Goal: Task Accomplishment & Management: Manage account settings

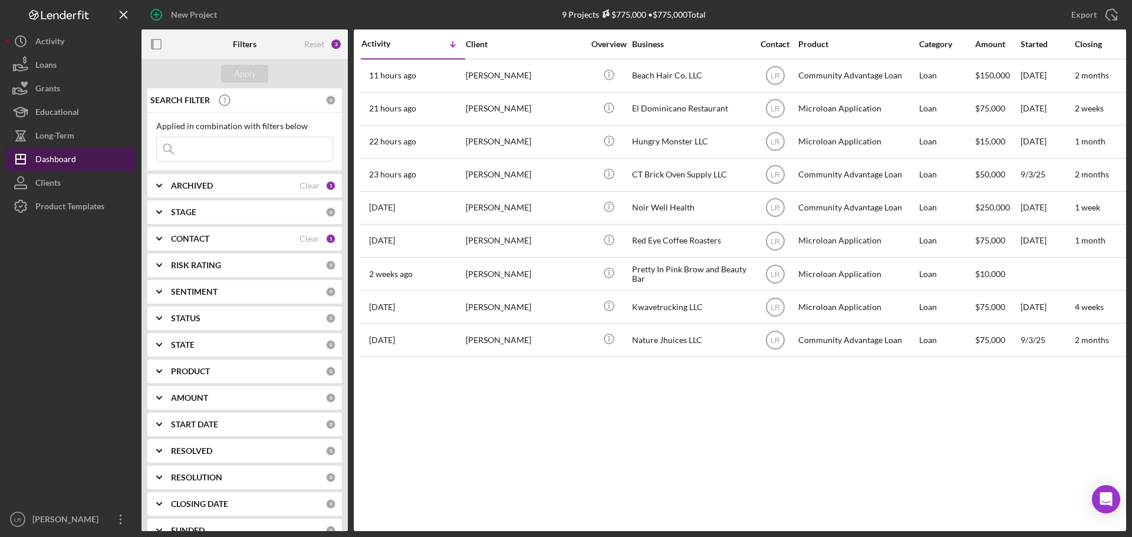
click at [81, 160] on button "Icon/Dashboard Dashboard" at bounding box center [71, 159] width 130 height 24
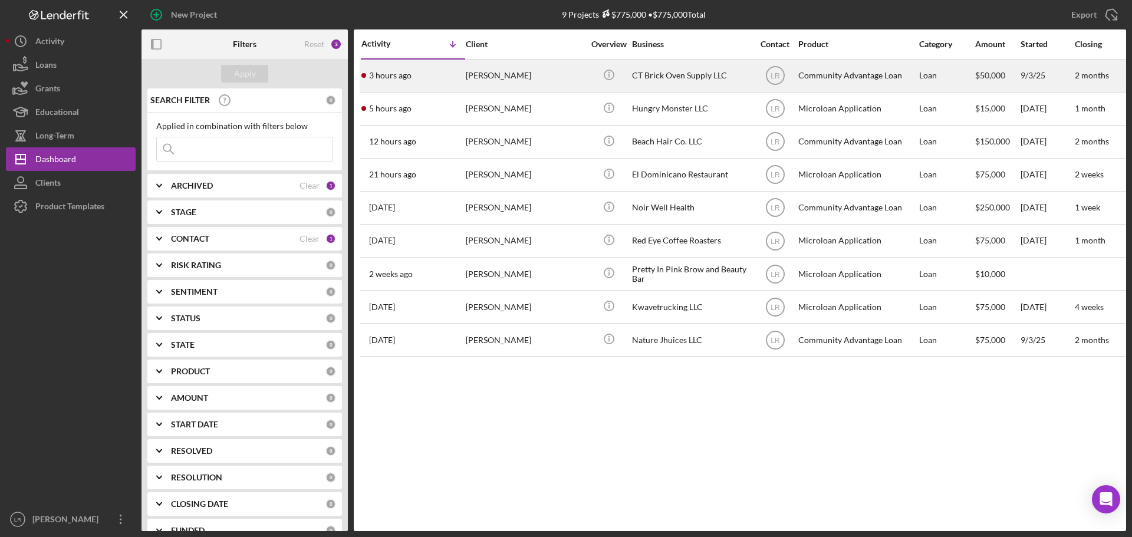
click at [480, 87] on div "[PERSON_NAME]" at bounding box center [525, 75] width 118 height 31
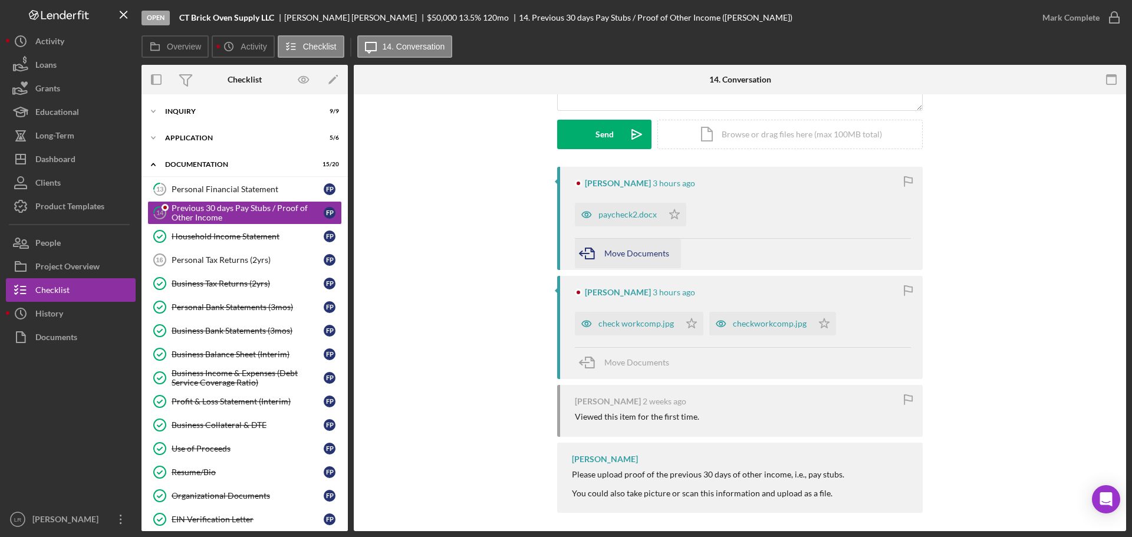
scroll to position [164, 0]
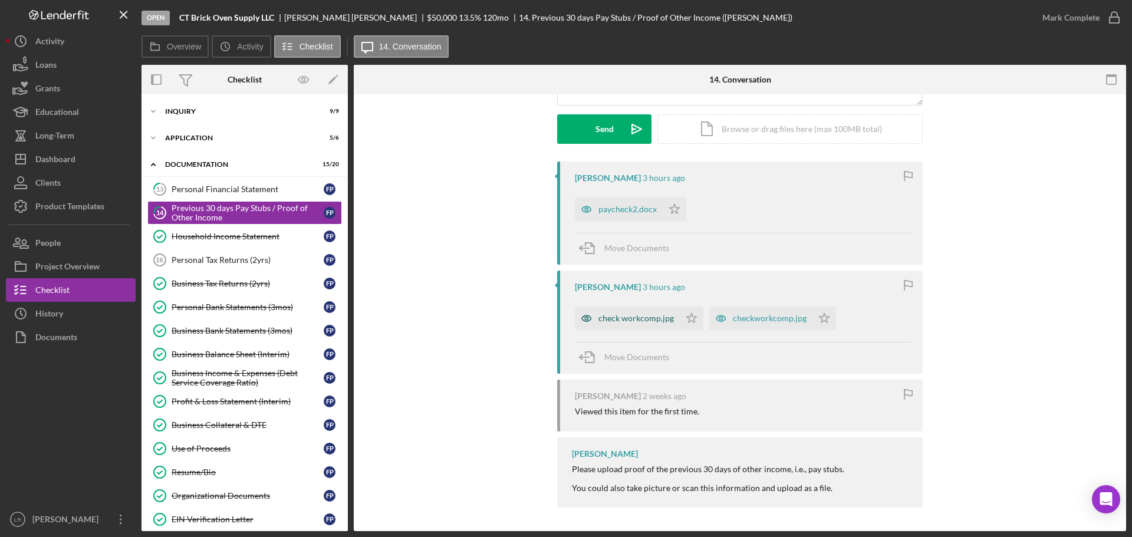
click at [629, 314] on div "check workcomp.jpg" at bounding box center [636, 318] width 75 height 9
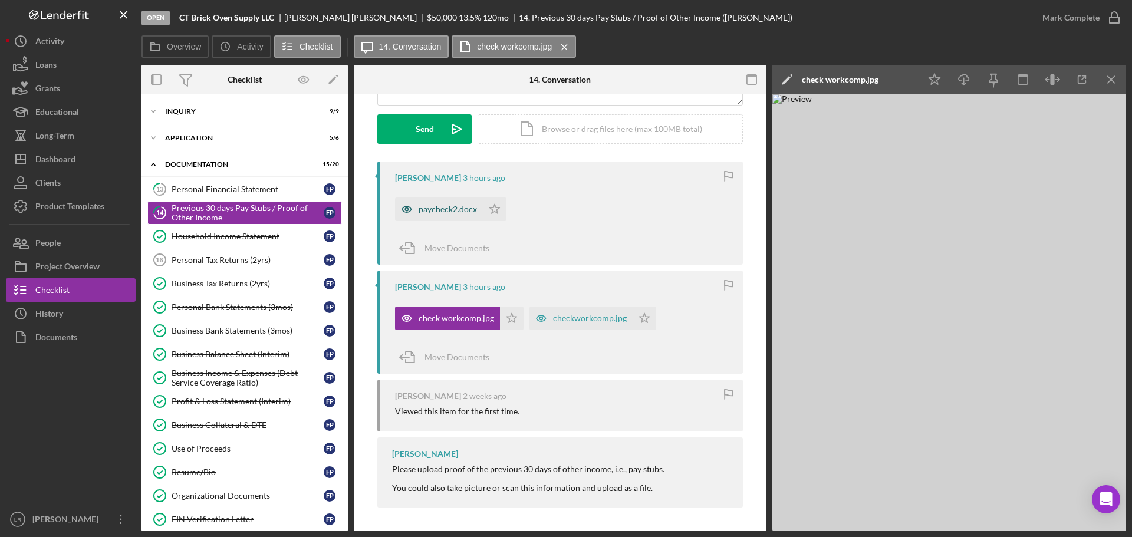
click at [435, 218] on div "paycheck2.docx" at bounding box center [439, 210] width 88 height 24
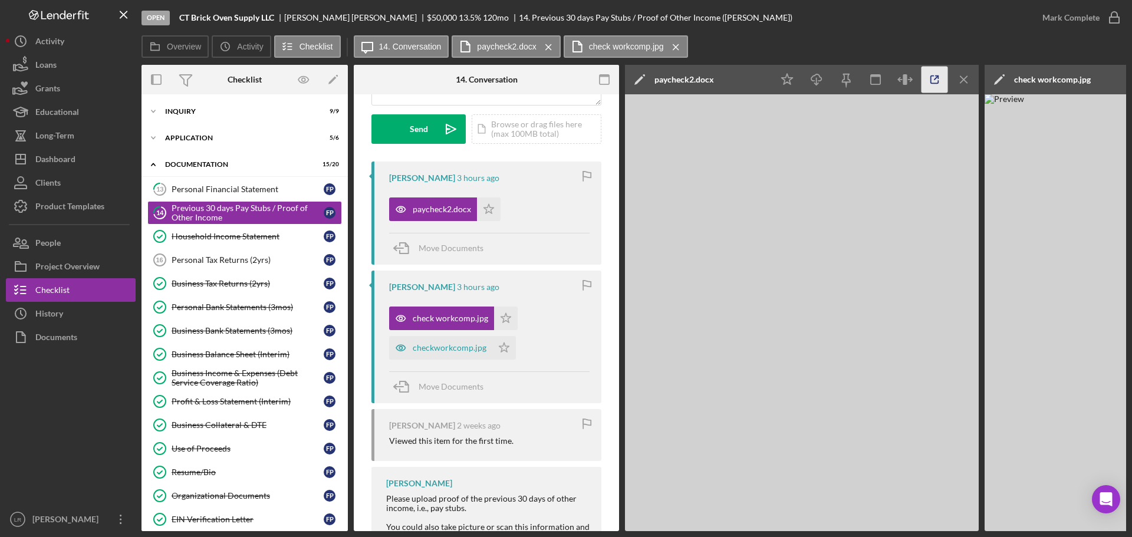
click at [937, 78] on line "button" at bounding box center [937, 78] width 4 height 4
click at [219, 263] on div "Personal Tax Returns (2yrs)" at bounding box center [248, 259] width 152 height 9
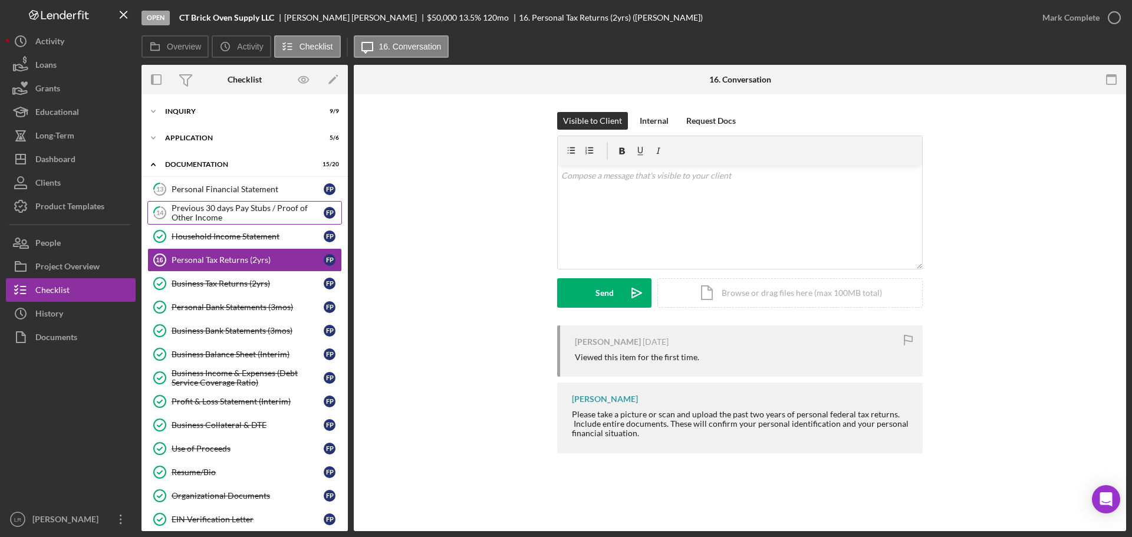
click at [207, 209] on div "Previous 30 days Pay Stubs / Proof of Other Income" at bounding box center [248, 212] width 152 height 19
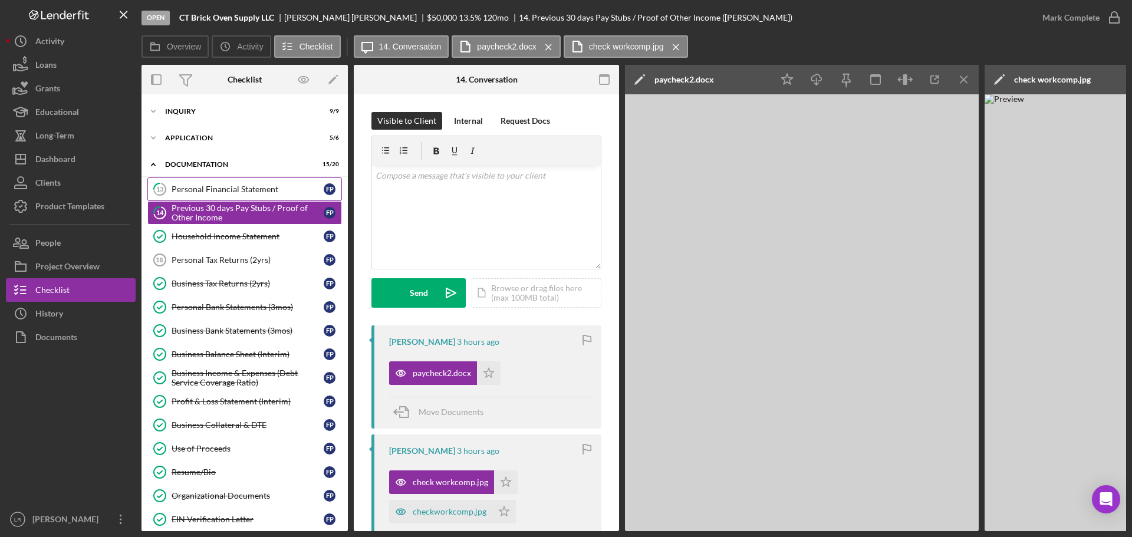
click at [219, 185] on div "Personal Financial Statement" at bounding box center [248, 189] width 152 height 9
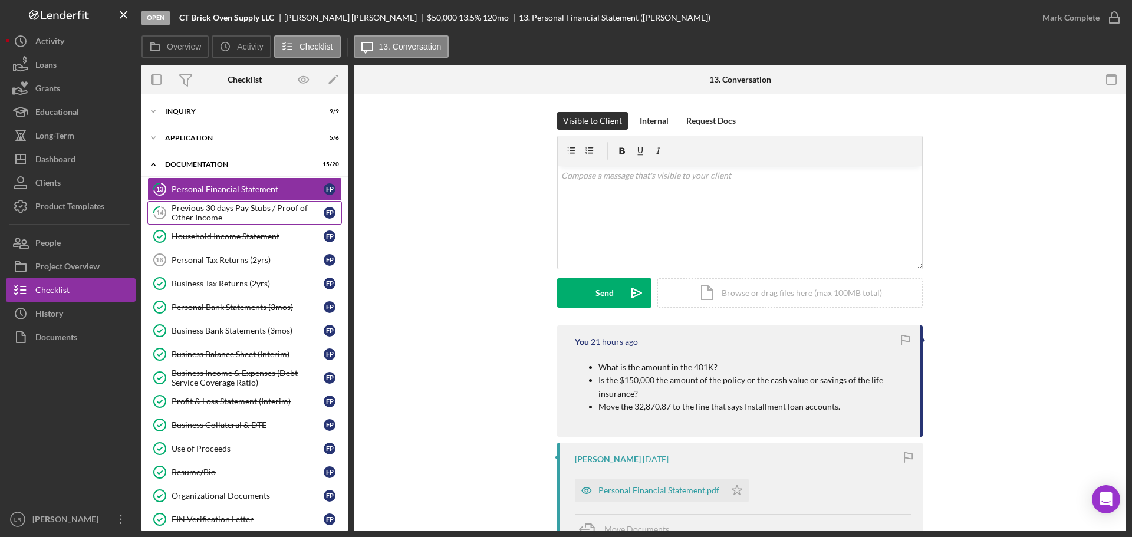
click at [223, 214] on div "Previous 30 days Pay Stubs / Proof of Other Income" at bounding box center [248, 212] width 152 height 19
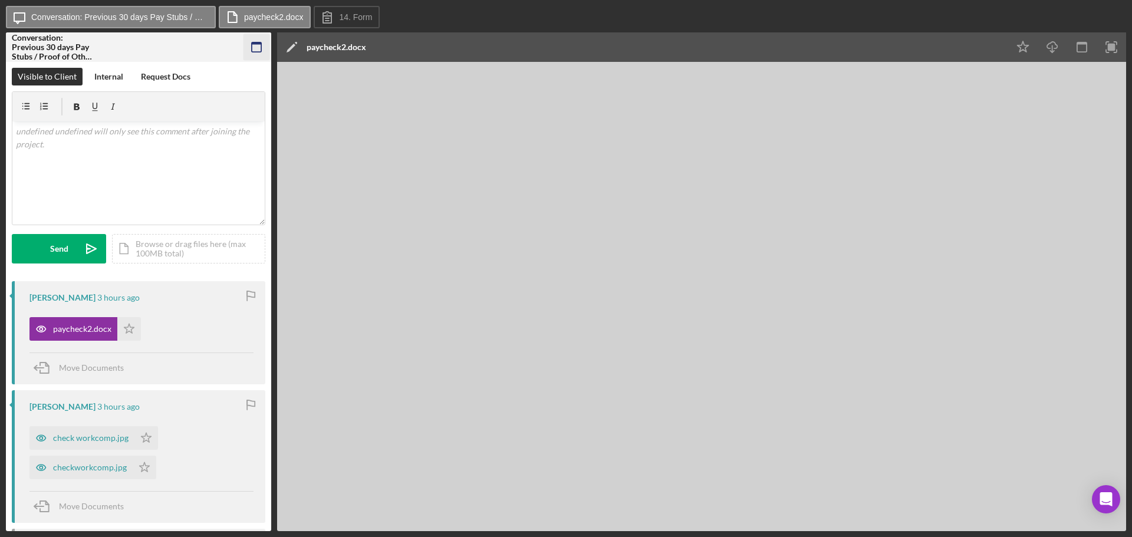
click at [252, 45] on icon "button" at bounding box center [257, 47] width 27 height 27
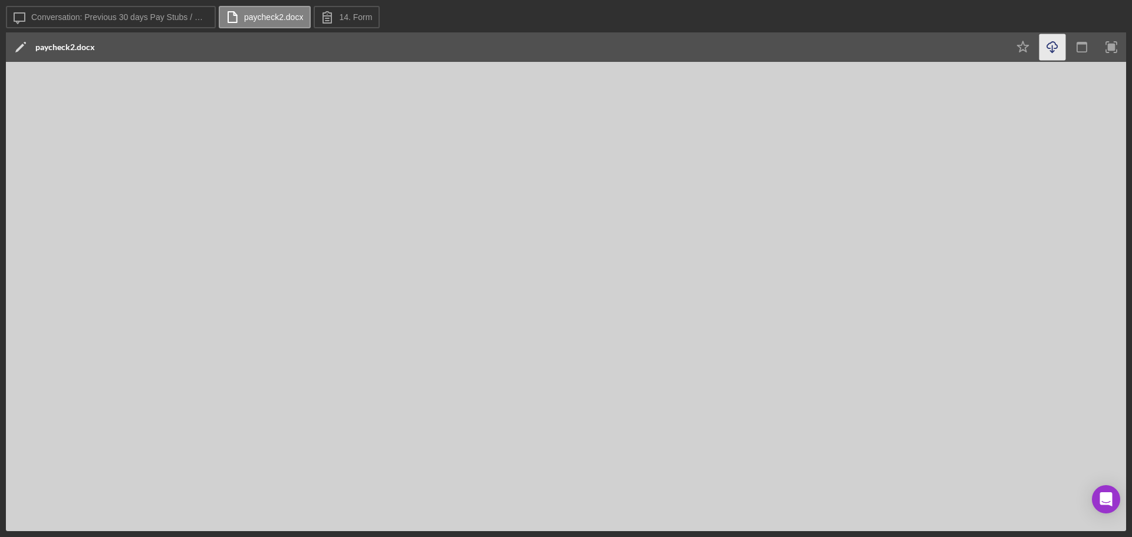
click at [1056, 51] on icon "Icon/Download" at bounding box center [1053, 47] width 27 height 27
